Goal: Task Accomplishment & Management: Use online tool/utility

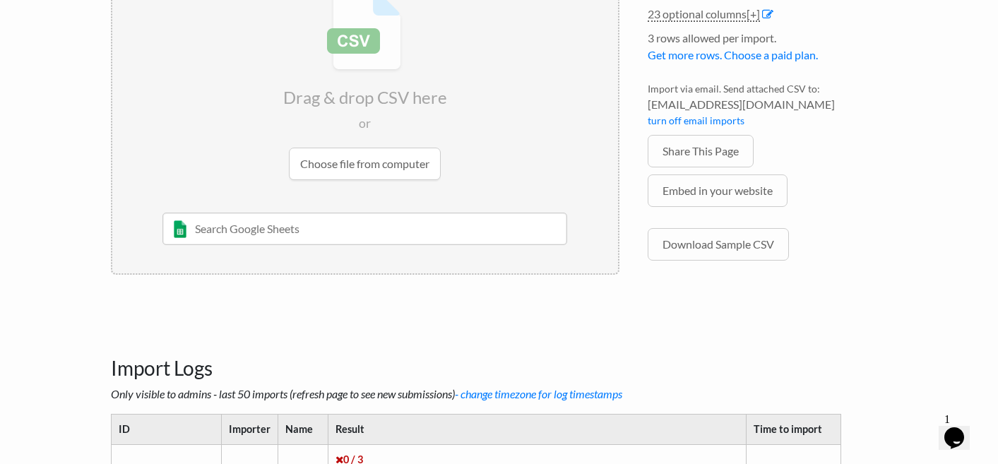
scroll to position [281, 0]
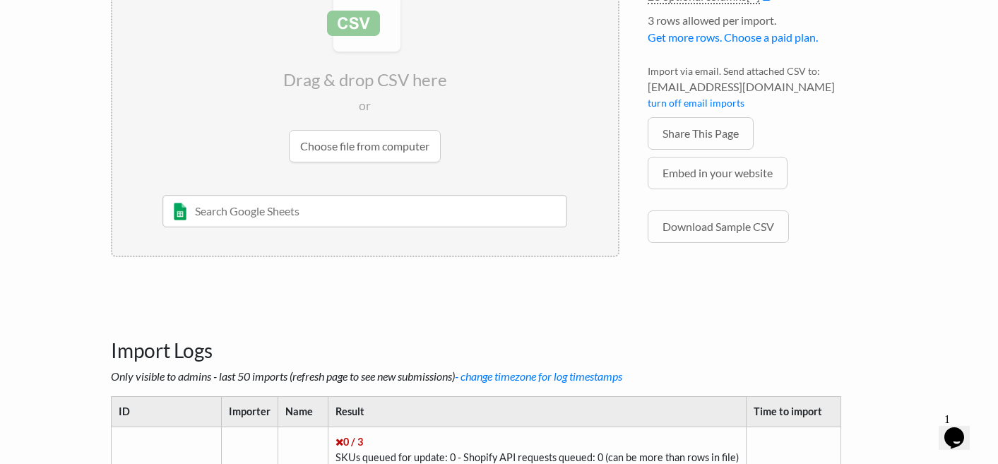
click at [422, 150] on input "file" at bounding box center [365, 66] width 506 height 222
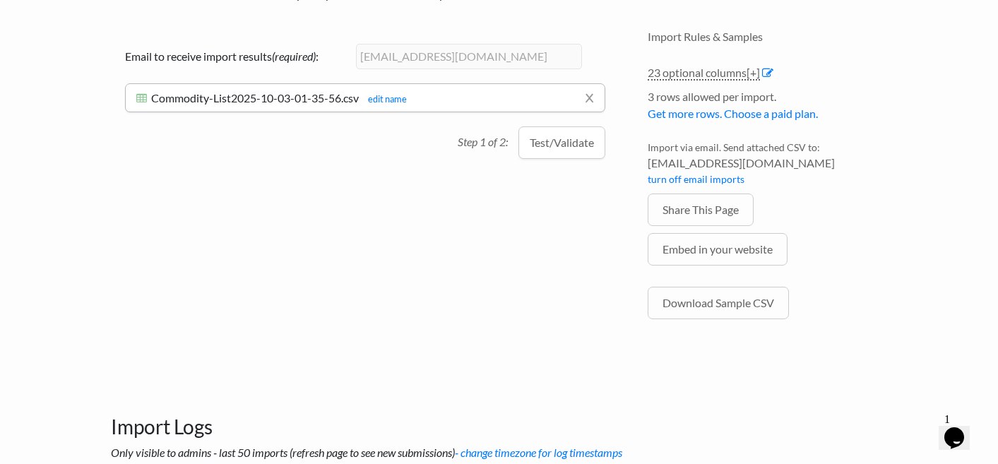
scroll to position [146, 0]
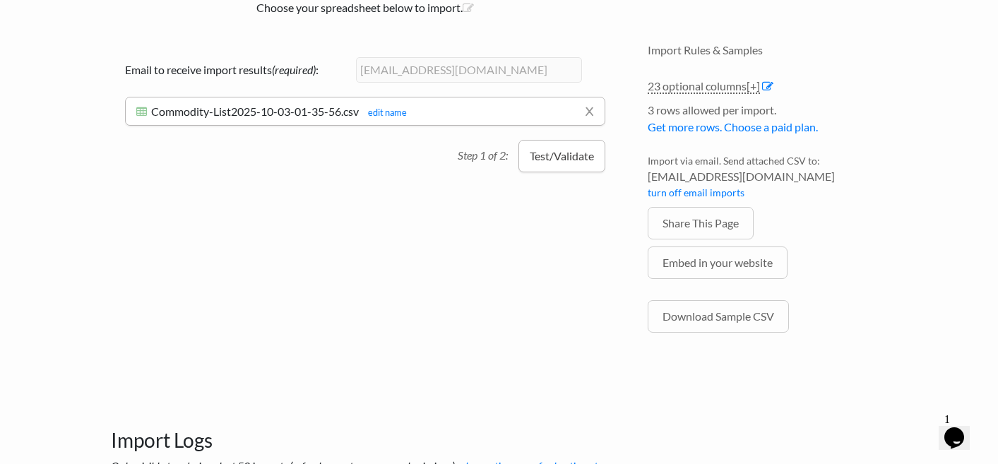
click at [573, 155] on button "Test/Validate" at bounding box center [561, 156] width 87 height 32
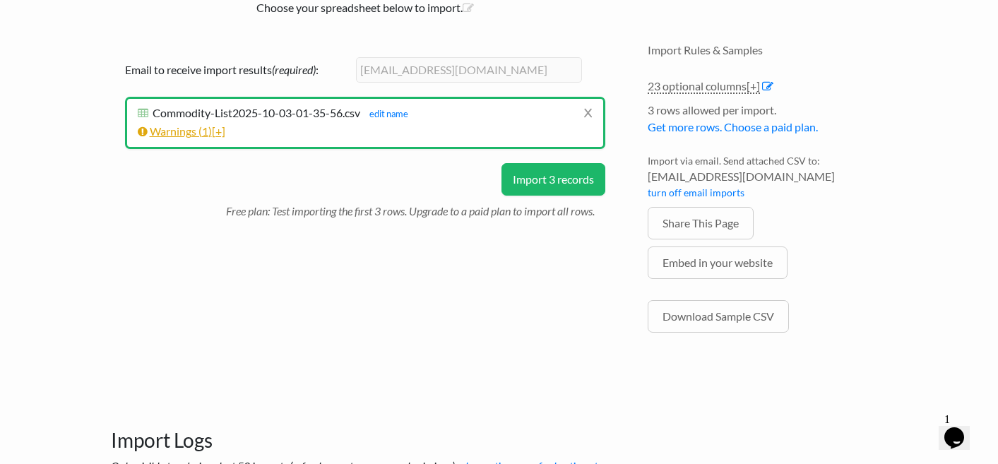
click at [225, 135] on span "[+]" at bounding box center [218, 130] width 13 height 13
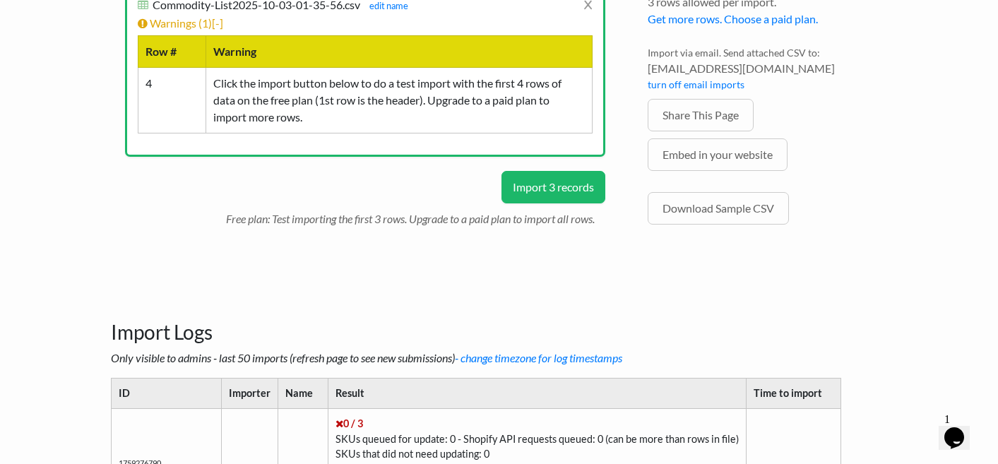
scroll to position [249, 0]
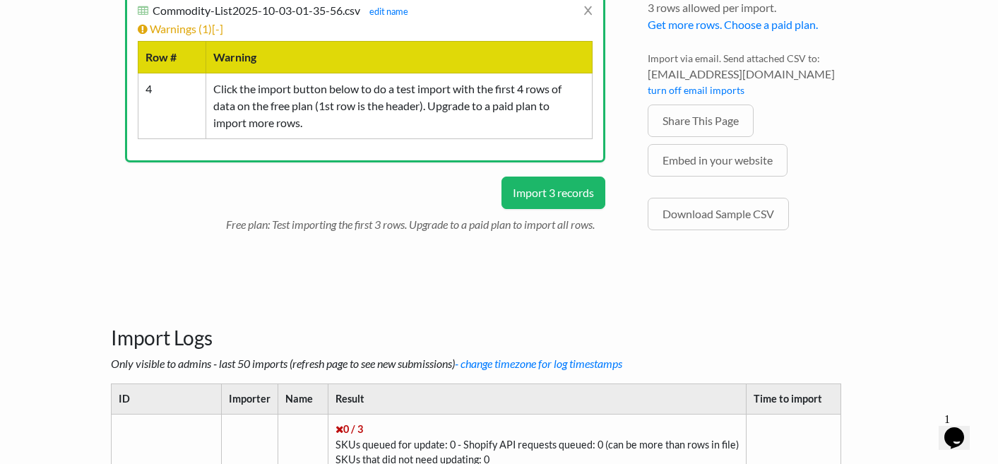
click at [583, 196] on button "Import 3 records" at bounding box center [553, 193] width 104 height 32
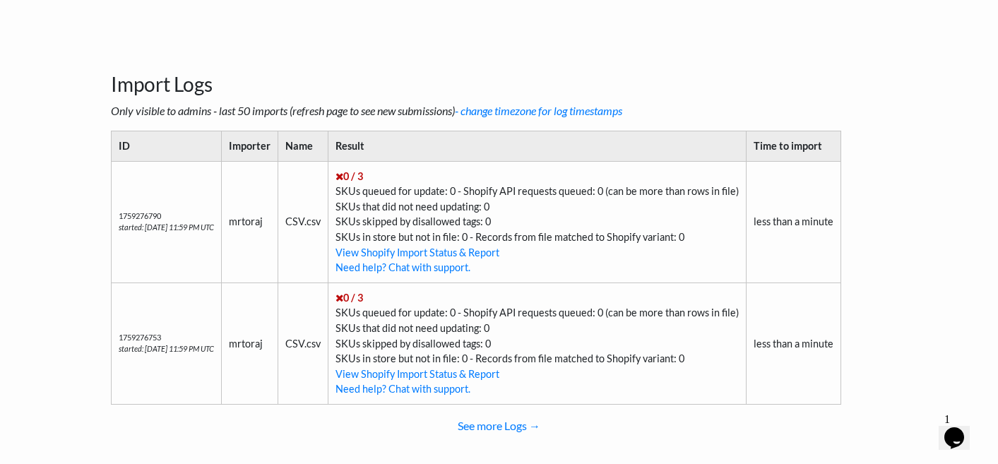
scroll to position [656, 0]
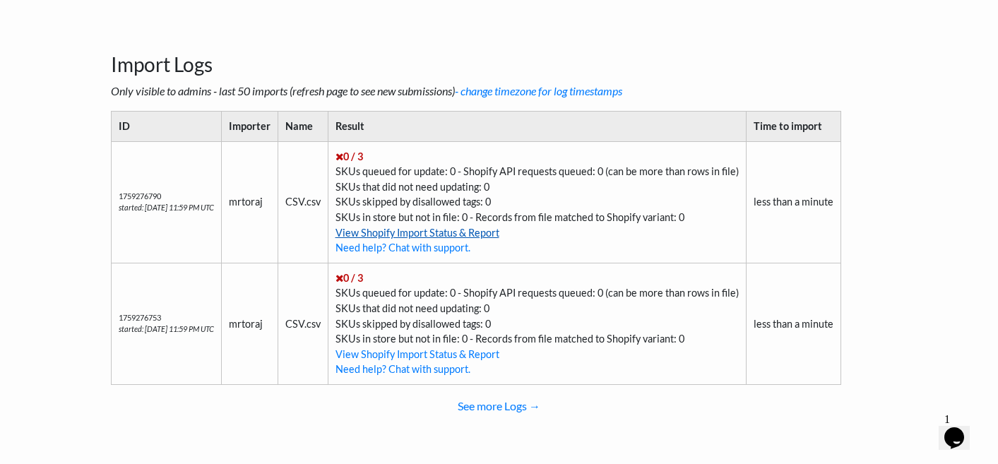
click at [463, 229] on link "View Shopify Import Status & Report" at bounding box center [417, 233] width 164 height 12
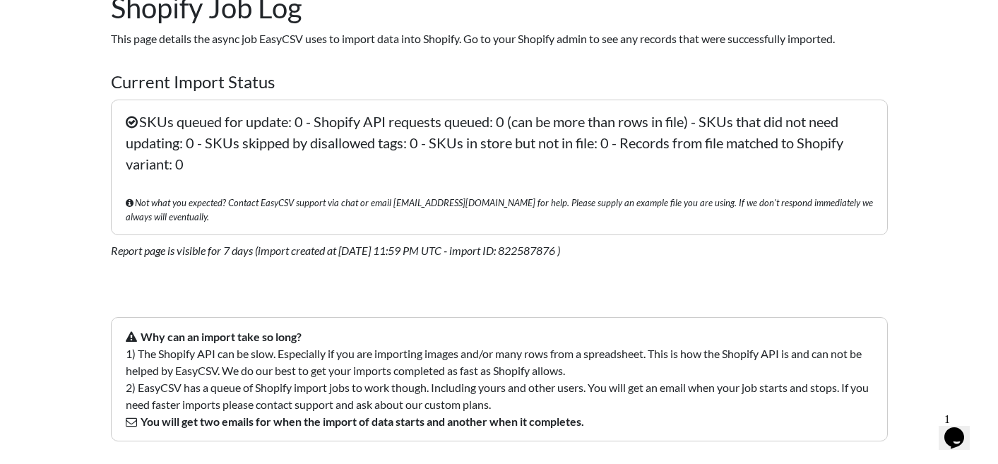
scroll to position [86, 0]
